Goal: Book appointment/travel/reservation

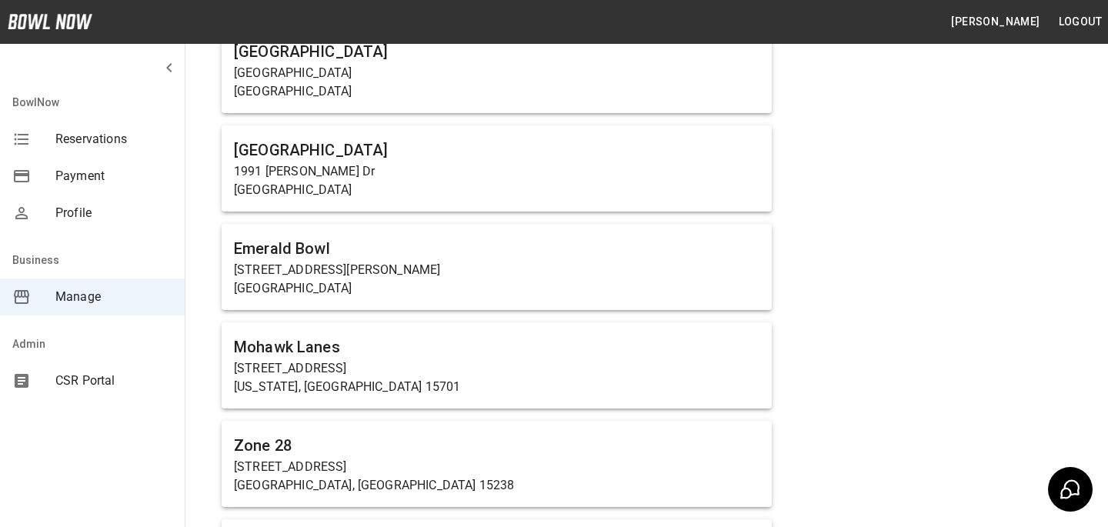
scroll to position [8760, 0]
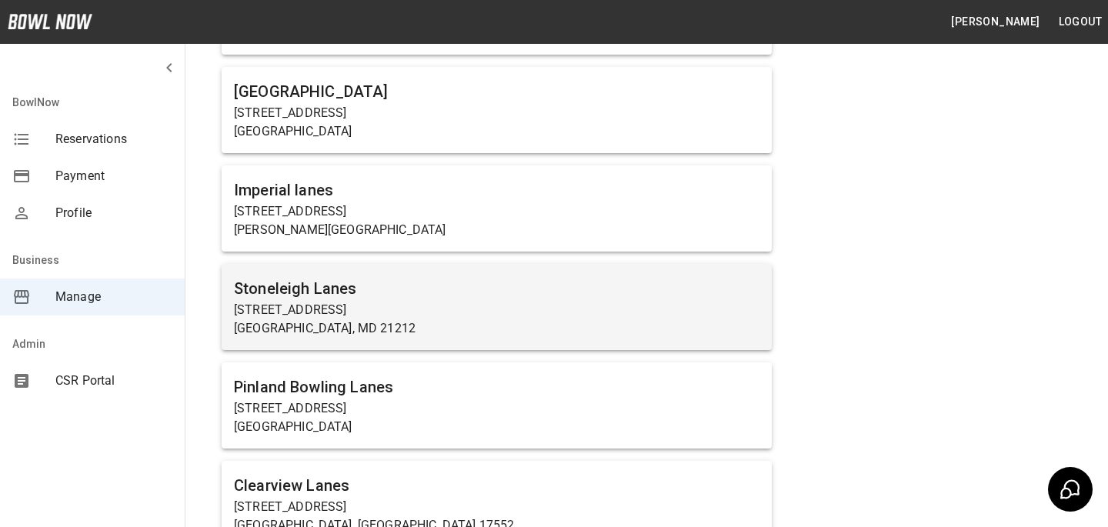
click at [502, 301] on p "[STREET_ADDRESS]" at bounding box center [497, 310] width 526 height 18
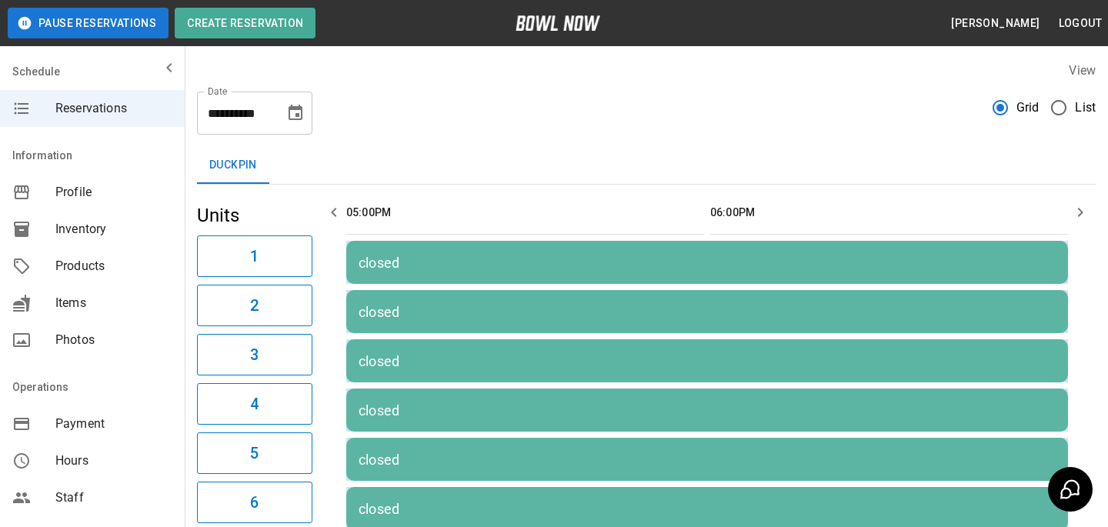
click at [421, 260] on div "closed" at bounding box center [707, 263] width 697 height 16
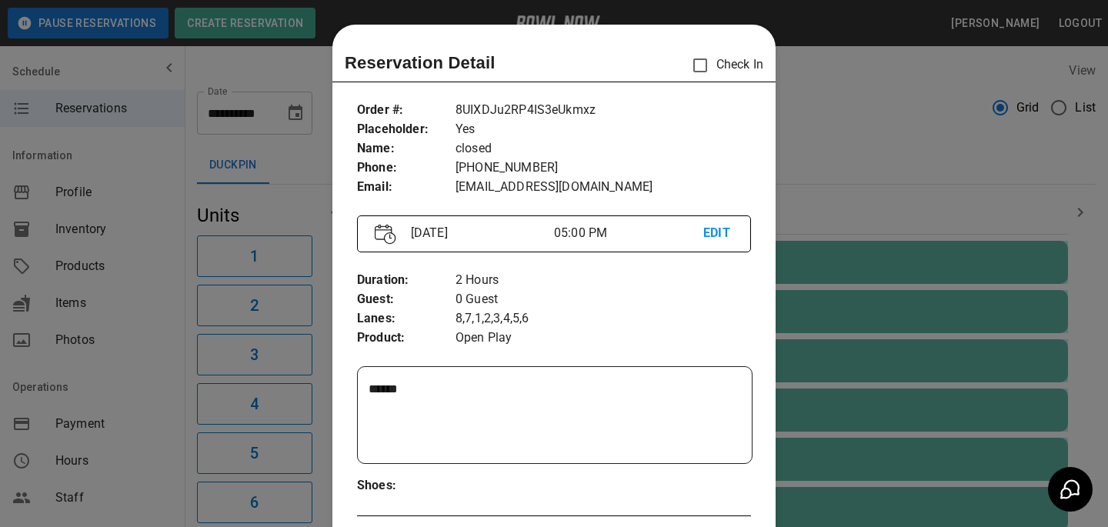
scroll to position [25, 0]
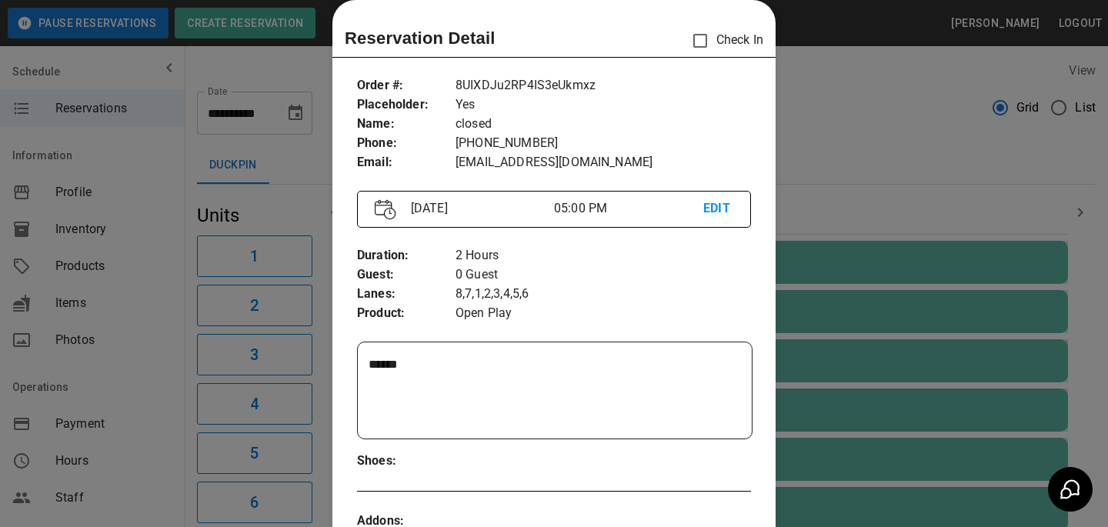
click at [895, 275] on div at bounding box center [554, 263] width 1108 height 527
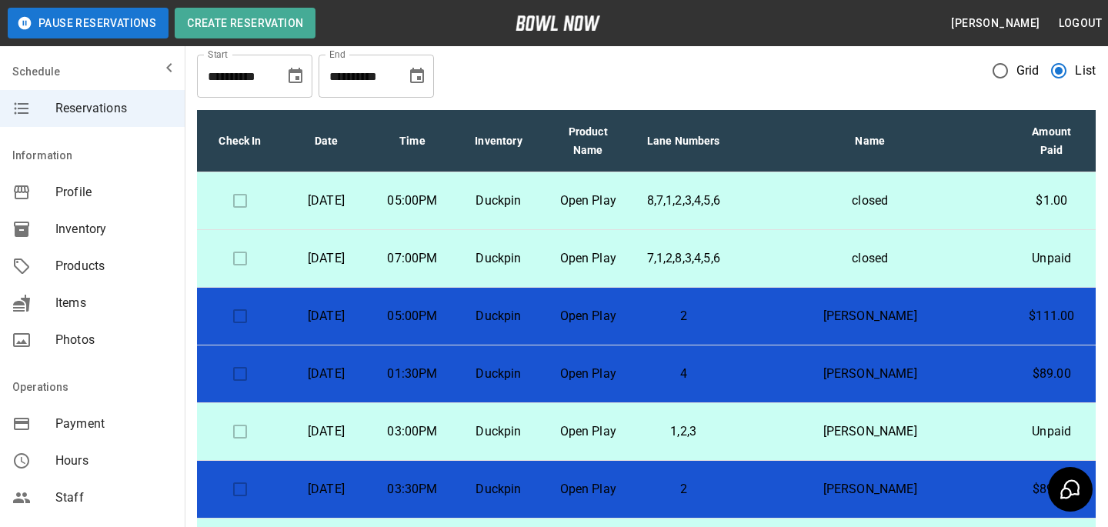
scroll to position [0, 0]
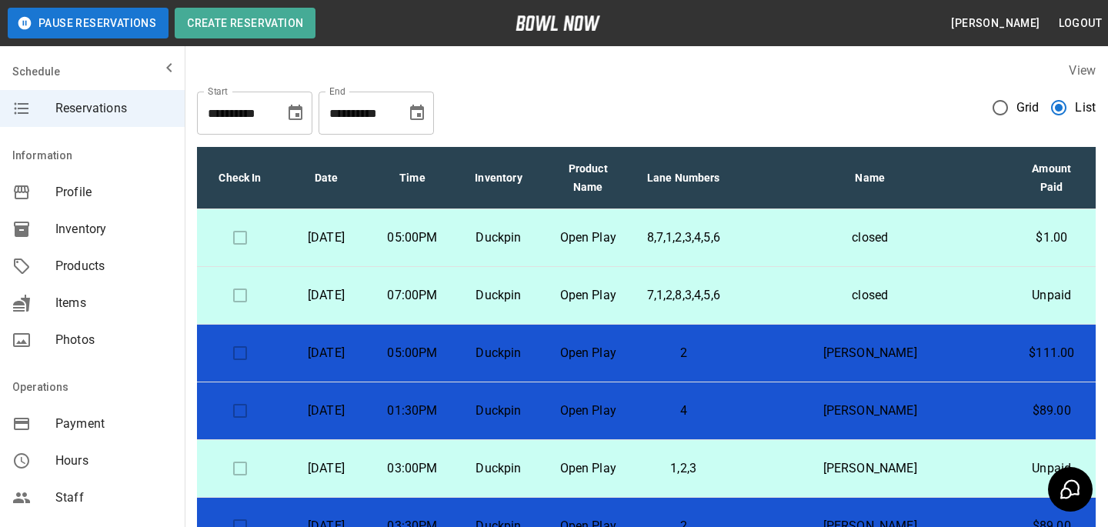
click at [306, 116] on button "Choose date, selected date is Sep 2, 2025" at bounding box center [295, 113] width 31 height 31
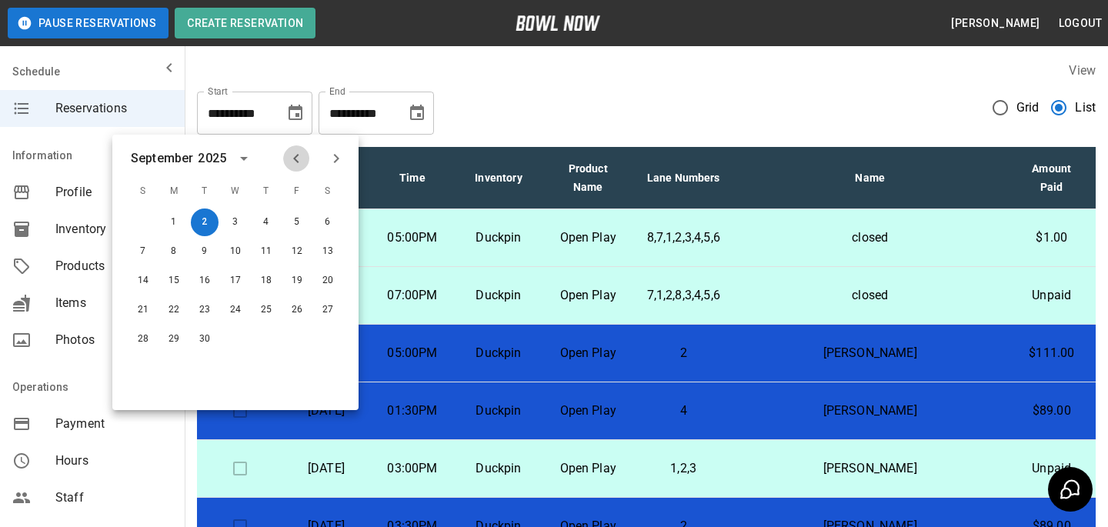
click at [296, 153] on icon "Previous month" at bounding box center [296, 158] width 18 height 18
click at [302, 330] on button "29" at bounding box center [297, 340] width 28 height 28
type input "**********"
